Goal: Task Accomplishment & Management: Manage account settings

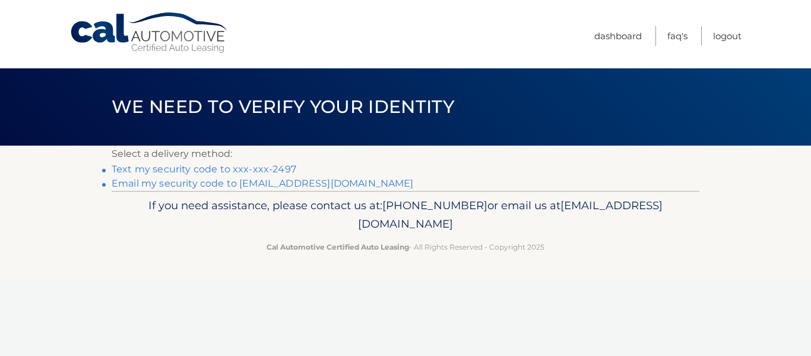
click at [166, 168] on link "Text my security code to xxx-xxx-2497" at bounding box center [204, 168] width 185 height 11
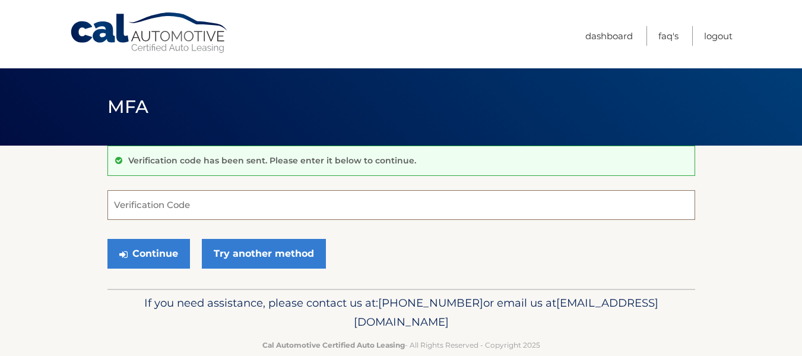
click at [156, 206] on input "Verification Code" at bounding box center [401, 205] width 588 height 30
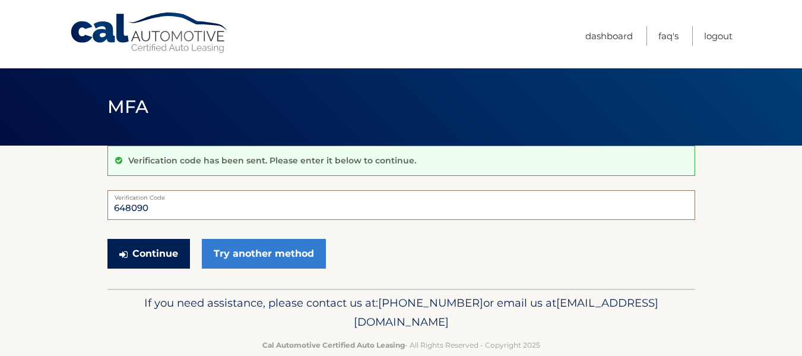
type input "648090"
click at [140, 262] on button "Continue" at bounding box center [148, 254] width 83 height 30
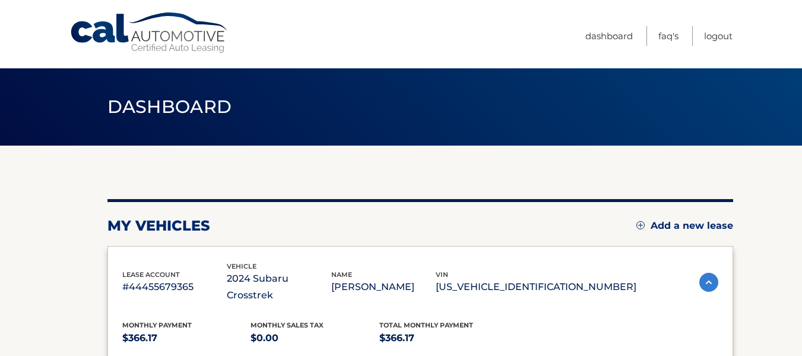
click at [762, 77] on div "Dashboard" at bounding box center [401, 106] width 802 height 77
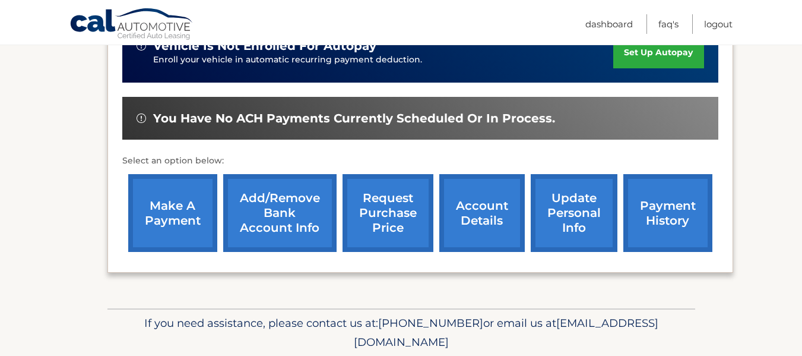
scroll to position [338, 0]
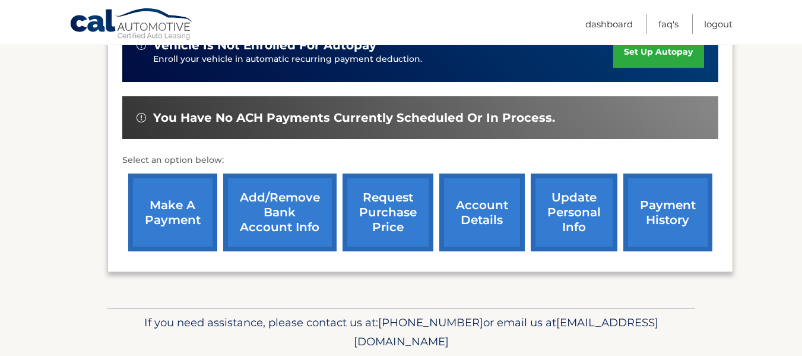
click at [676, 200] on link "payment history" at bounding box center [667, 212] width 89 height 78
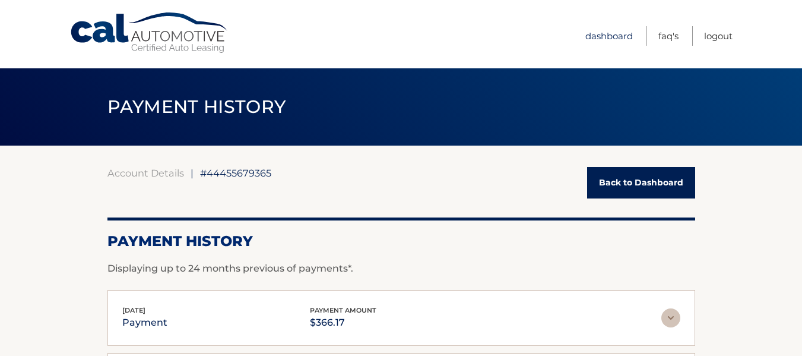
click at [607, 42] on link "Dashboard" at bounding box center [608, 36] width 47 height 20
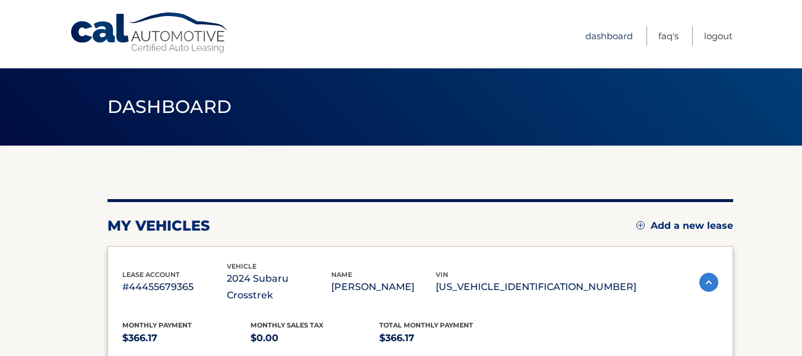
click at [611, 29] on link "Dashboard" at bounding box center [608, 36] width 47 height 20
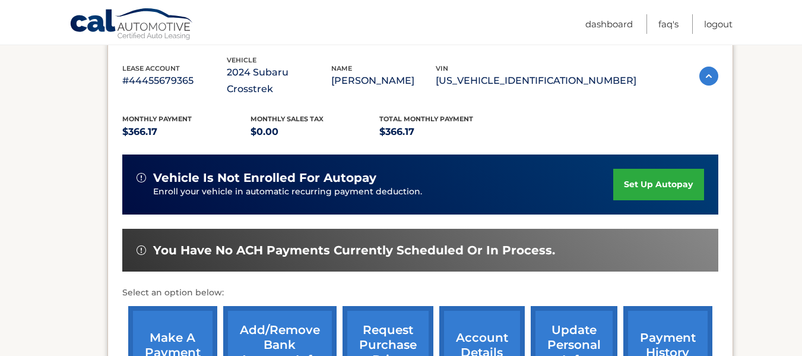
scroll to position [207, 0]
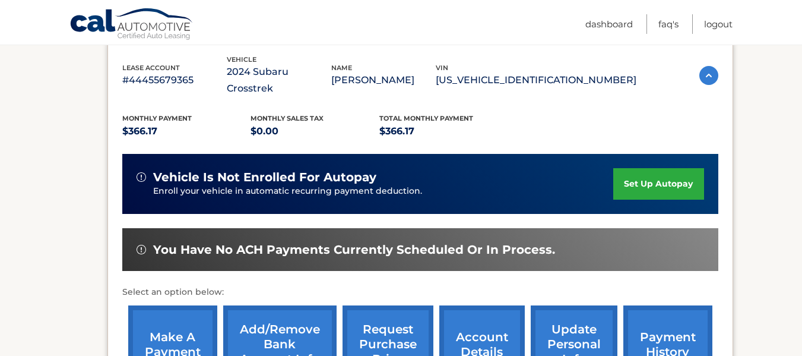
click at [663, 168] on link "set up autopay" at bounding box center [658, 183] width 90 height 31
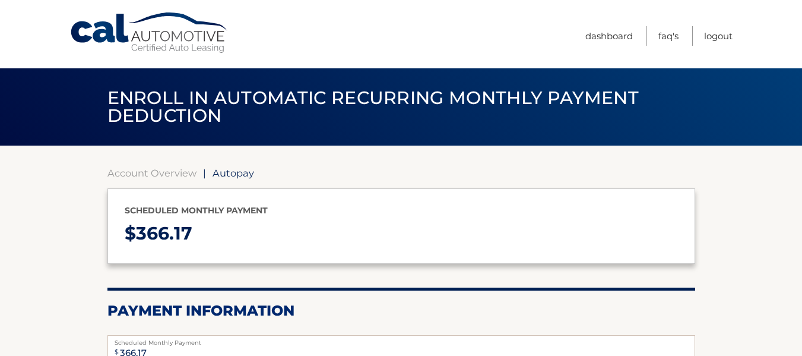
select select "NTkxMjBlM2MtOGRkYy00MWJjLWE0MmMtOWJlNzczM2RlNDU3"
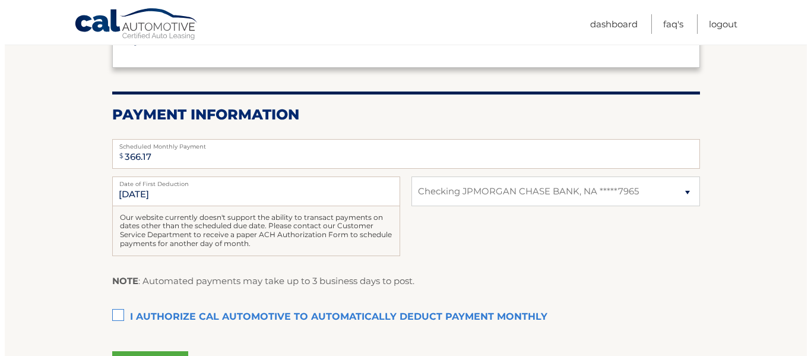
scroll to position [211, 0]
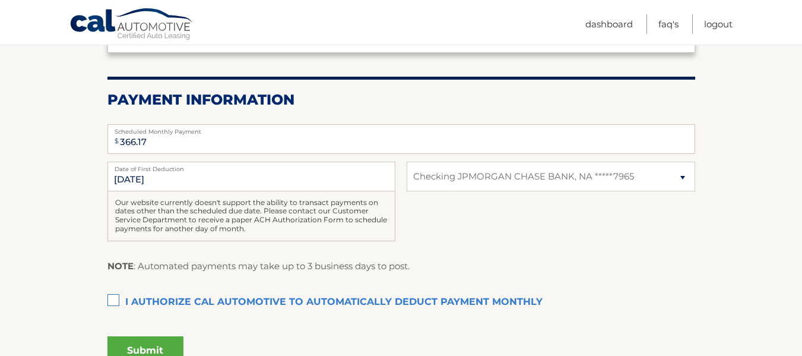
click at [112, 300] on label "I authorize cal automotive to automatically deduct payment monthly This checkbo…" at bounding box center [401, 302] width 588 height 24
click at [0, 0] on input "I authorize cal automotive to automatically deduct payment monthly This checkbo…" at bounding box center [0, 0] width 0 height 0
click at [155, 341] on button "Submit" at bounding box center [145, 350] width 76 height 28
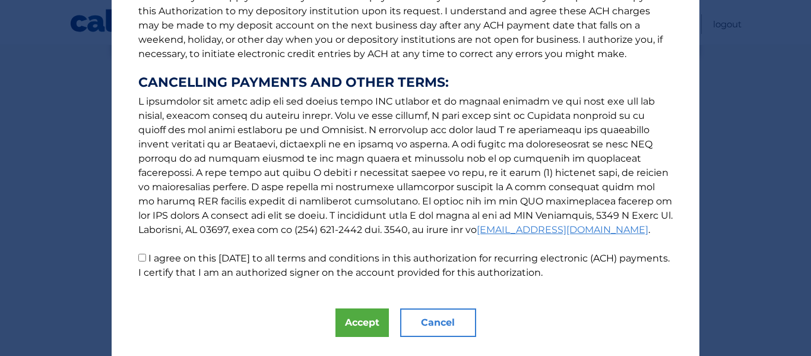
scroll to position [205, 0]
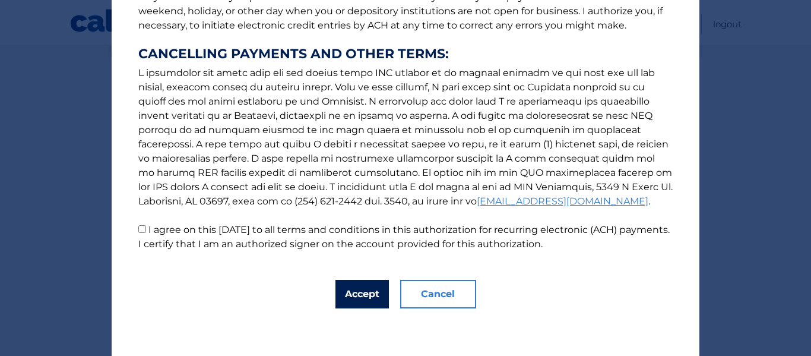
click at [365, 306] on button "Accept" at bounding box center [361, 294] width 53 height 28
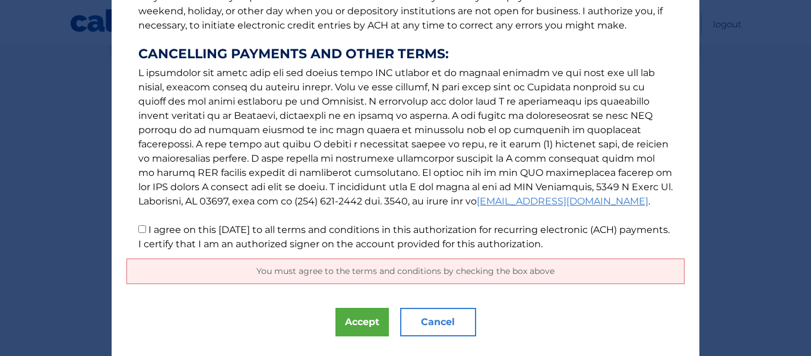
click at [145, 240] on label "I agree on this 10/04/2025 to all terms and conditions in this authorization fo…" at bounding box center [403, 237] width 531 height 26
click at [145, 233] on input "I agree on this 10/04/2025 to all terms and conditions in this authorization fo…" at bounding box center [142, 229] width 8 height 8
checkbox input "true"
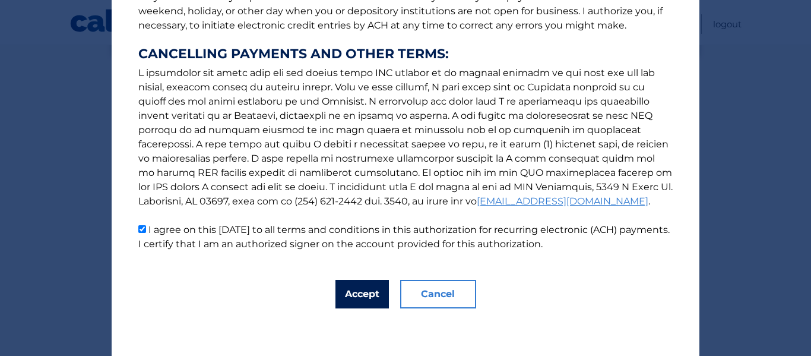
click at [357, 303] on button "Accept" at bounding box center [361, 294] width 53 height 28
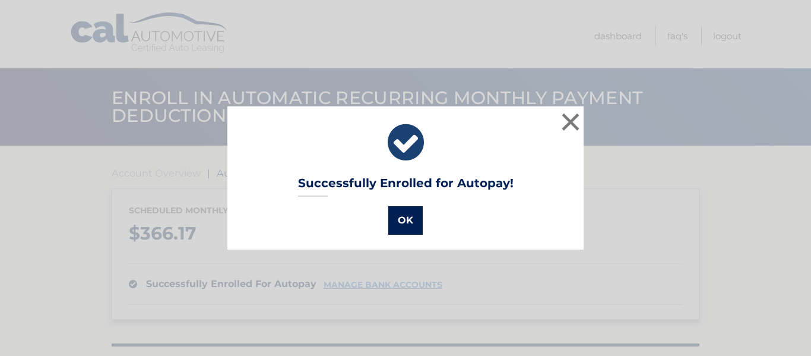
click at [406, 232] on button "OK" at bounding box center [405, 220] width 34 height 28
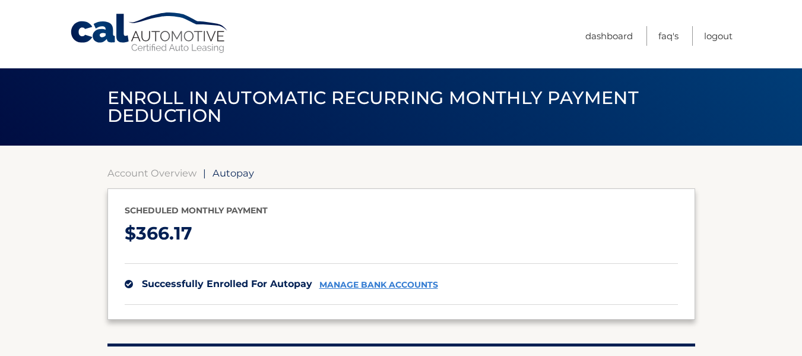
click at [389, 289] on link "manage bank accounts" at bounding box center [378, 285] width 119 height 10
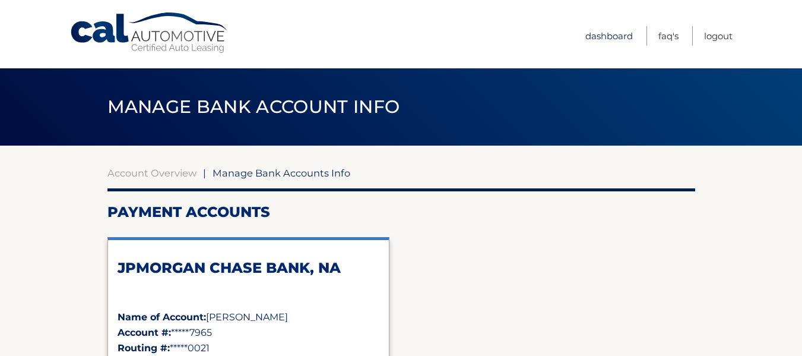
click at [607, 45] on link "Dashboard" at bounding box center [608, 36] width 47 height 20
click at [615, 40] on link "Dashboard" at bounding box center [608, 36] width 47 height 20
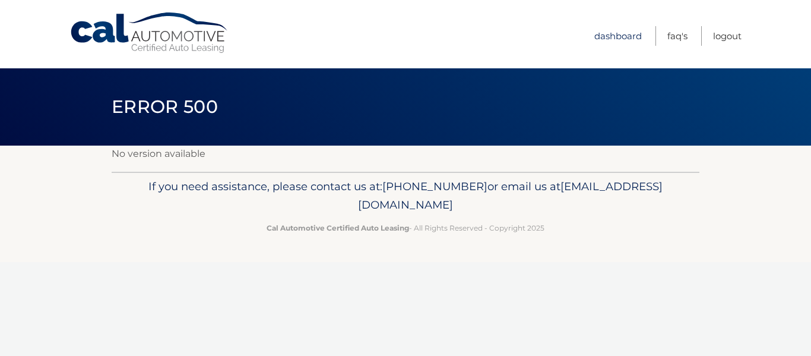
click at [619, 37] on link "Dashboard" at bounding box center [617, 36] width 47 height 20
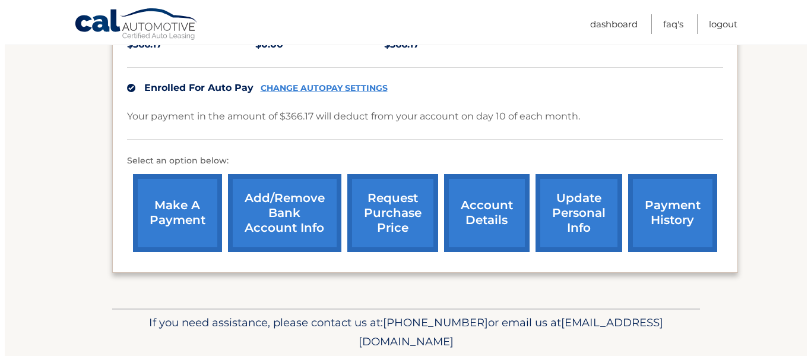
scroll to position [319, 0]
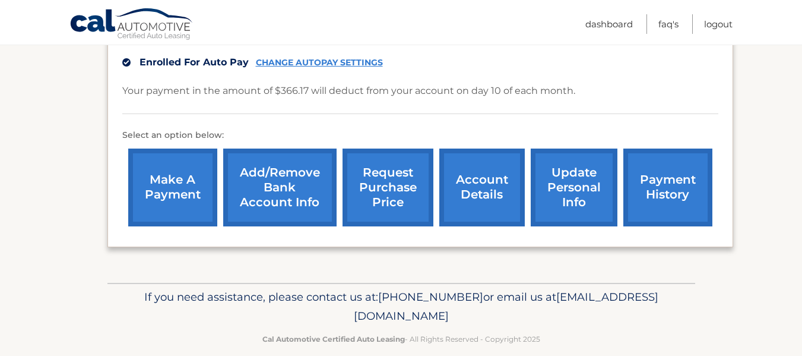
click at [391, 166] on link "request purchase price" at bounding box center [388, 187] width 91 height 78
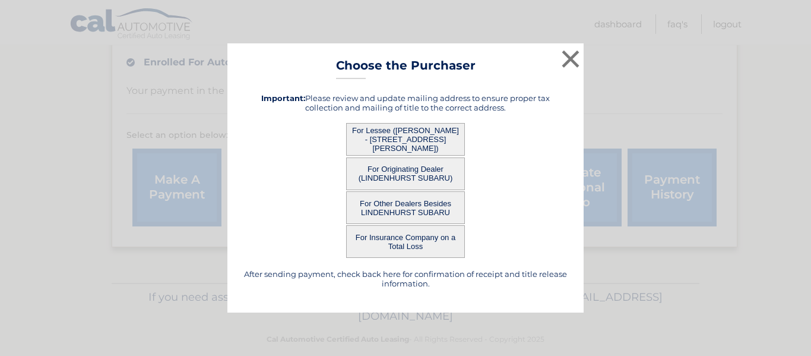
click at [411, 136] on button "For Lessee ([PERSON_NAME] - [STREET_ADDRESS][PERSON_NAME])" at bounding box center [405, 139] width 119 height 33
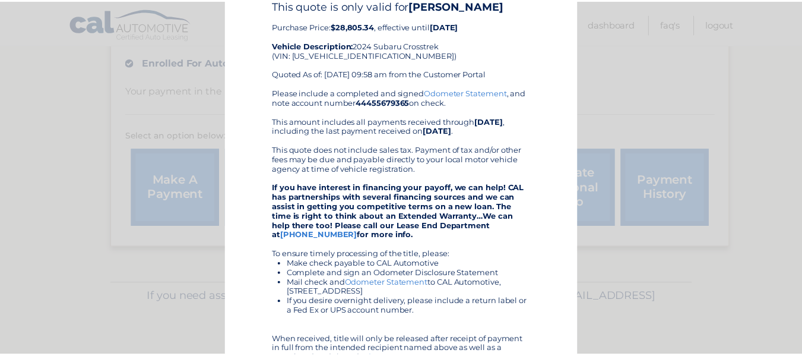
scroll to position [0, 0]
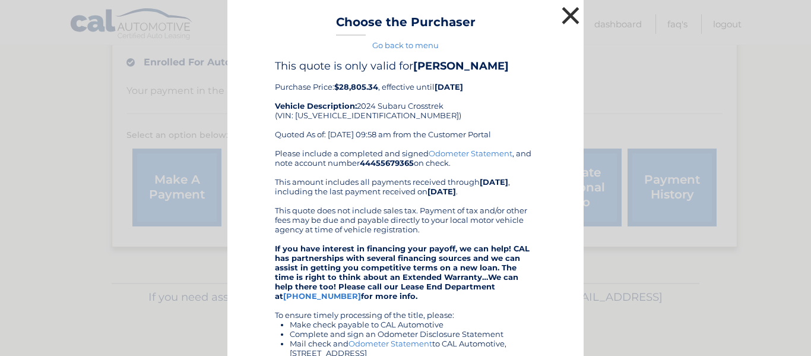
click at [572, 12] on button "×" at bounding box center [571, 16] width 24 height 24
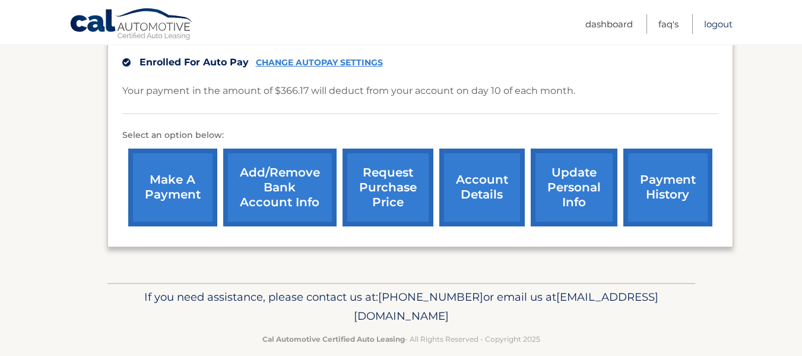
click at [721, 27] on link "Logout" at bounding box center [718, 24] width 28 height 20
